Goal: Information Seeking & Learning: Learn about a topic

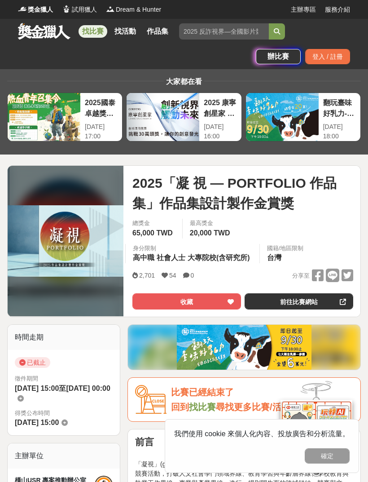
click at [126, 31] on link "找活動" at bounding box center [125, 31] width 29 height 13
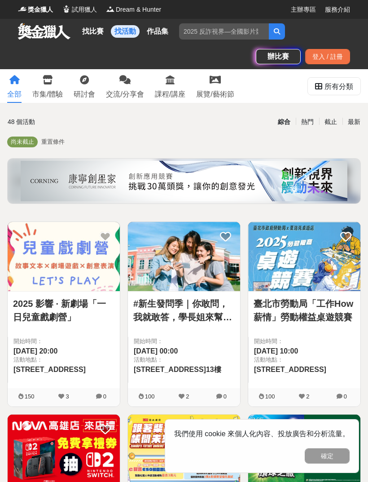
click at [175, 54] on div "找比賽 找活動 作品集 雙人活力路跑 美術 [PERSON_NAME]組 全民運動 青年 作品組別 辦比賽 登入 / 註冊" at bounding box center [184, 44] width 368 height 50
click at [102, 31] on link "找比賽" at bounding box center [93, 31] width 29 height 13
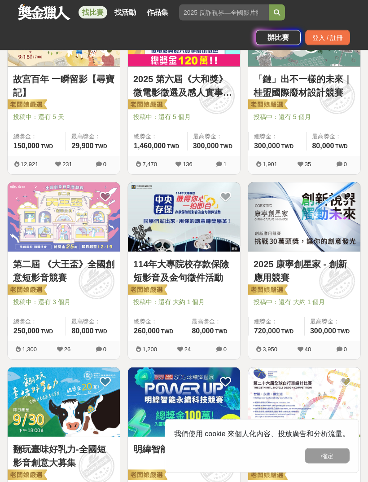
scroll to position [412, 0]
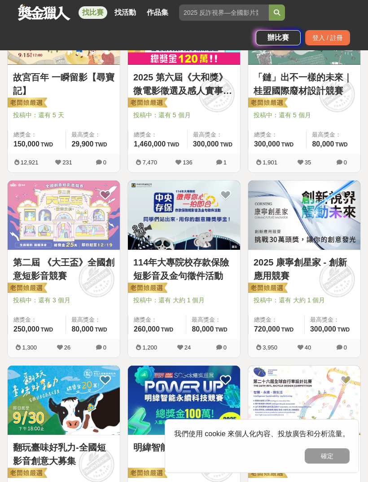
click at [336, 463] on button "確定" at bounding box center [327, 455] width 45 height 15
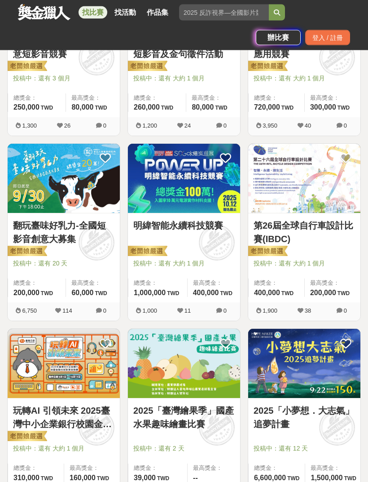
scroll to position [636, 0]
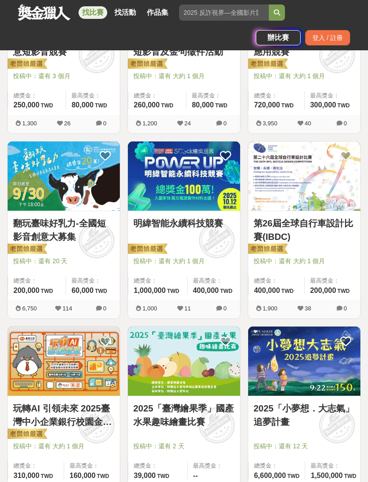
click at [46, 383] on img at bounding box center [64, 360] width 112 height 69
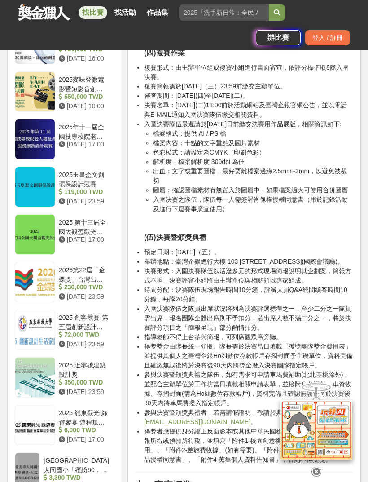
scroll to position [1232, 0]
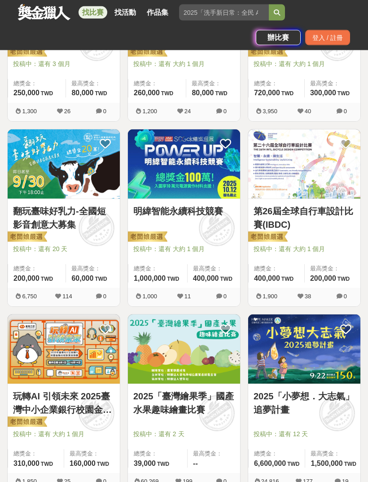
scroll to position [658, 0]
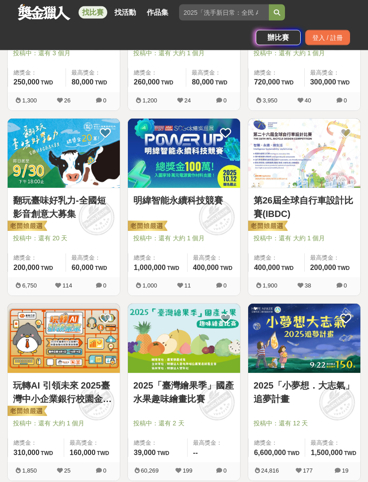
click at [224, 369] on img at bounding box center [184, 338] width 112 height 69
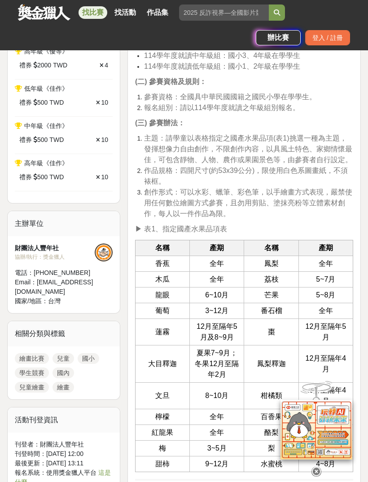
scroll to position [591, 0]
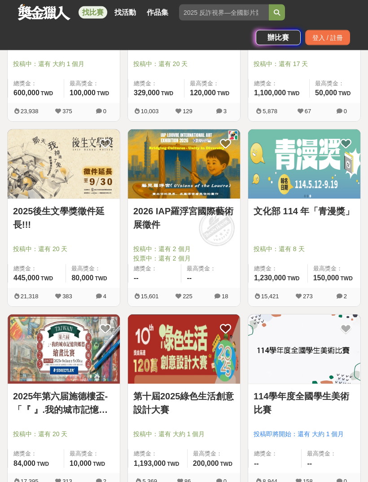
scroll to position [1207, 0]
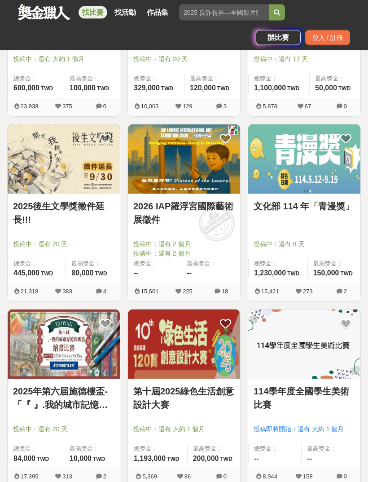
click at [27, 410] on link "2025年第六届施德樓盃-「『 』.我的城市記憶與鄉愁」繪畫比賽" at bounding box center [63, 398] width 101 height 27
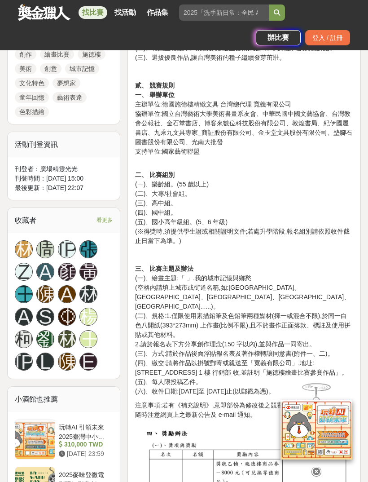
scroll to position [521, 0]
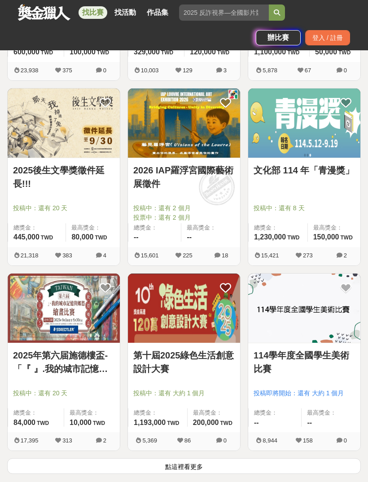
scroll to position [1249, 0]
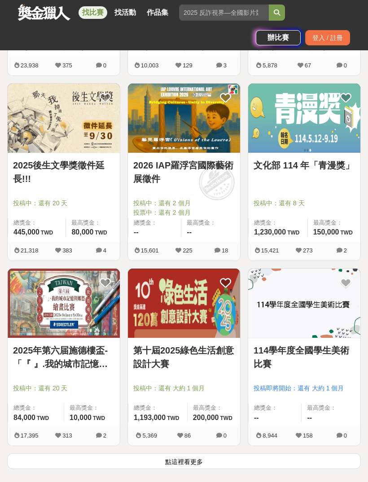
click at [220, 329] on img at bounding box center [184, 302] width 112 height 69
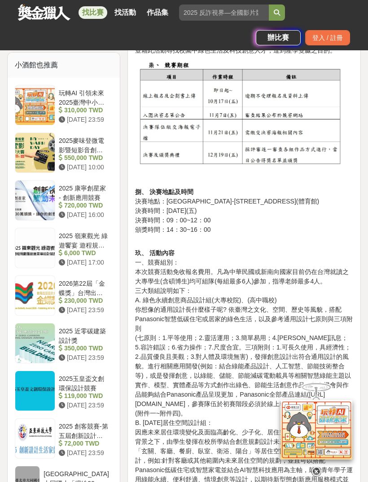
scroll to position [879, 0]
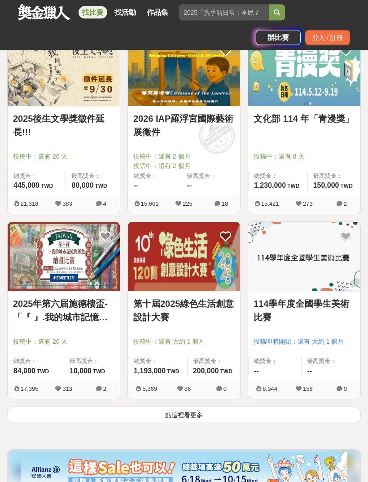
scroll to position [1295, 0]
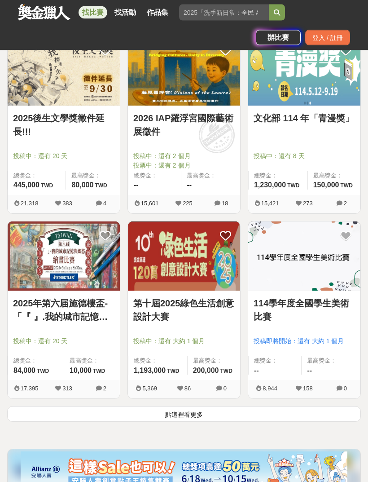
click at [308, 279] on img at bounding box center [304, 256] width 112 height 69
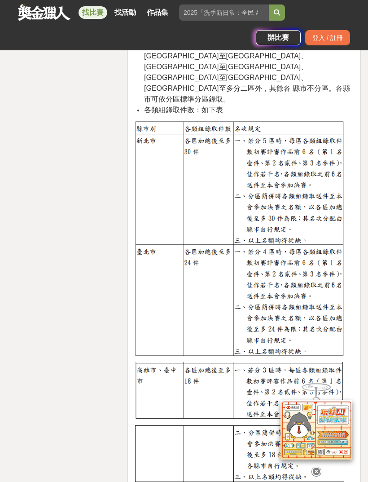
scroll to position [1591, 0]
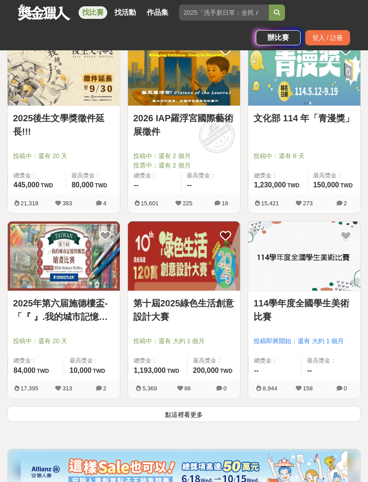
click at [42, 414] on button "點這裡看更多" at bounding box center [184, 414] width 354 height 16
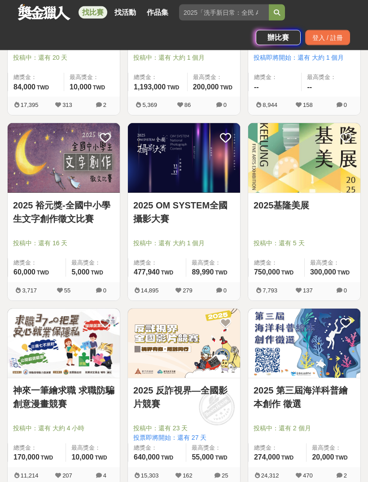
scroll to position [1580, 0]
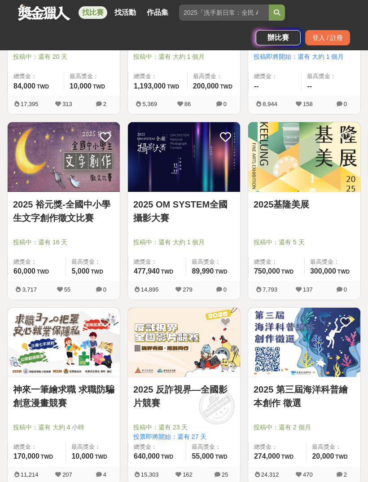
click at [296, 181] on img at bounding box center [304, 156] width 112 height 69
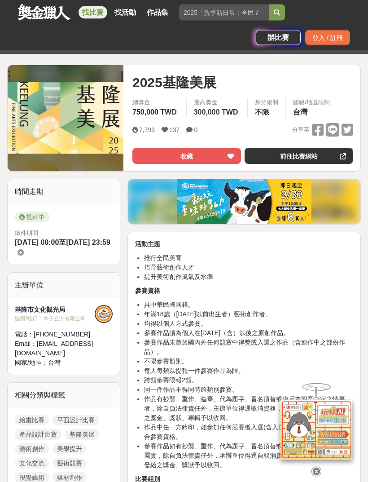
scroll to position [106, 0]
